Goal: Complete application form

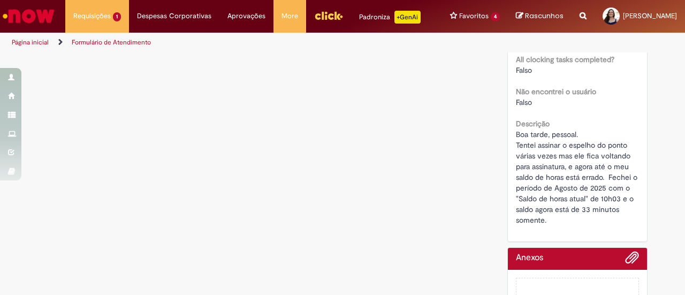
scroll to position [349, 0]
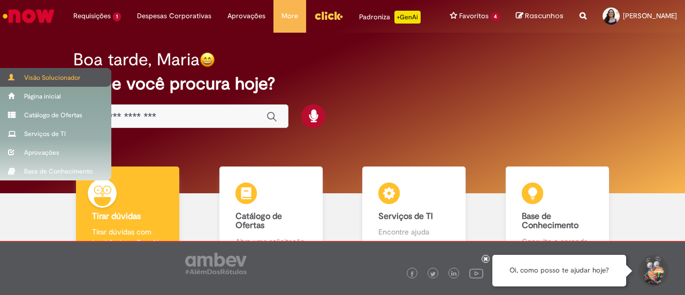
click at [11, 77] on span at bounding box center [12, 77] width 8 height 6
